Goal: Find specific page/section: Find specific page/section

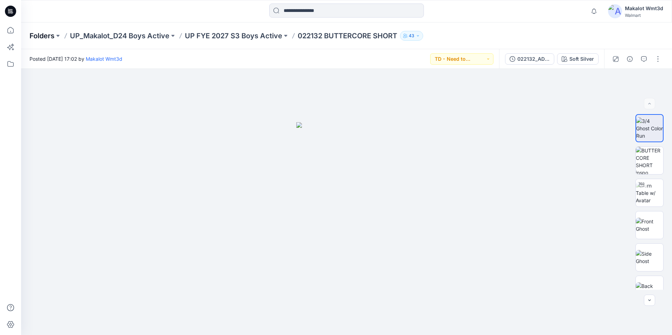
click at [49, 35] on p "Folders" at bounding box center [42, 36] width 25 height 10
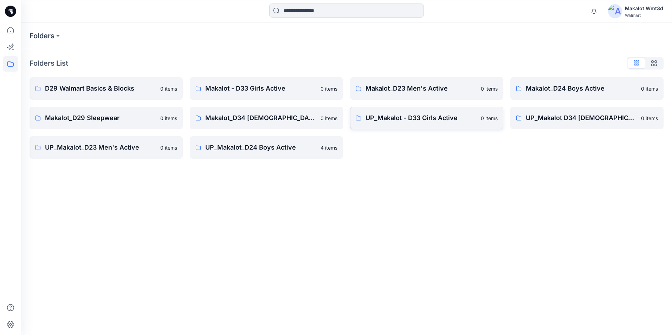
click at [417, 118] on p "UP_Makalot - D33 Girls Active" at bounding box center [420, 118] width 111 height 10
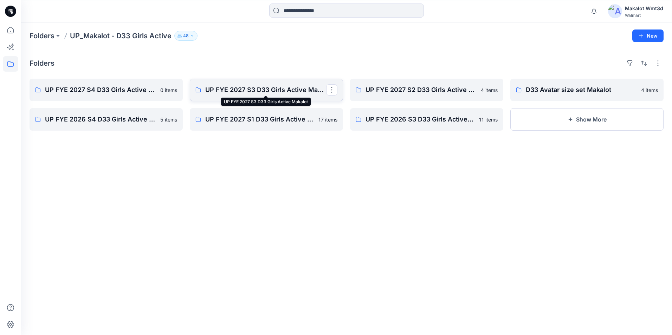
click at [280, 88] on p "UP FYE 2027 S3 D33 Girls Active Makalot" at bounding box center [265, 90] width 121 height 10
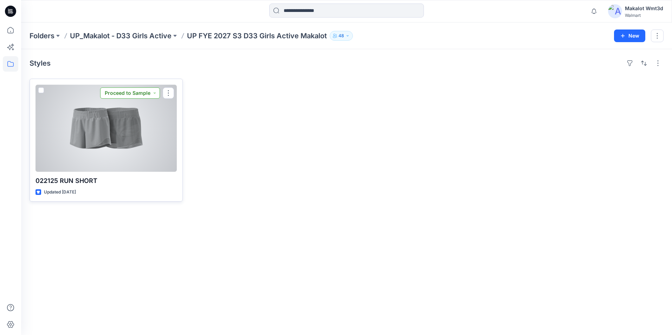
click at [155, 91] on button "Proceed to Sample" at bounding box center [130, 92] width 60 height 11
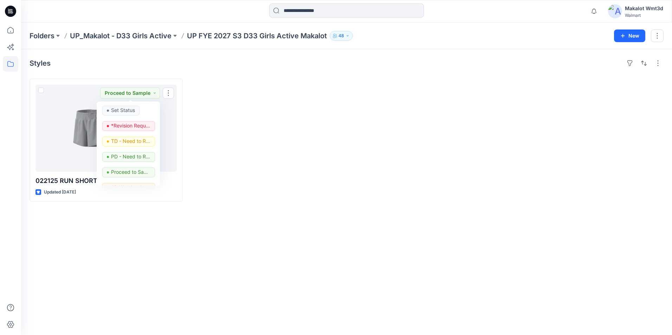
click at [251, 176] on div at bounding box center [266, 140] width 153 height 123
